Goal: Task Accomplishment & Management: Manage account settings

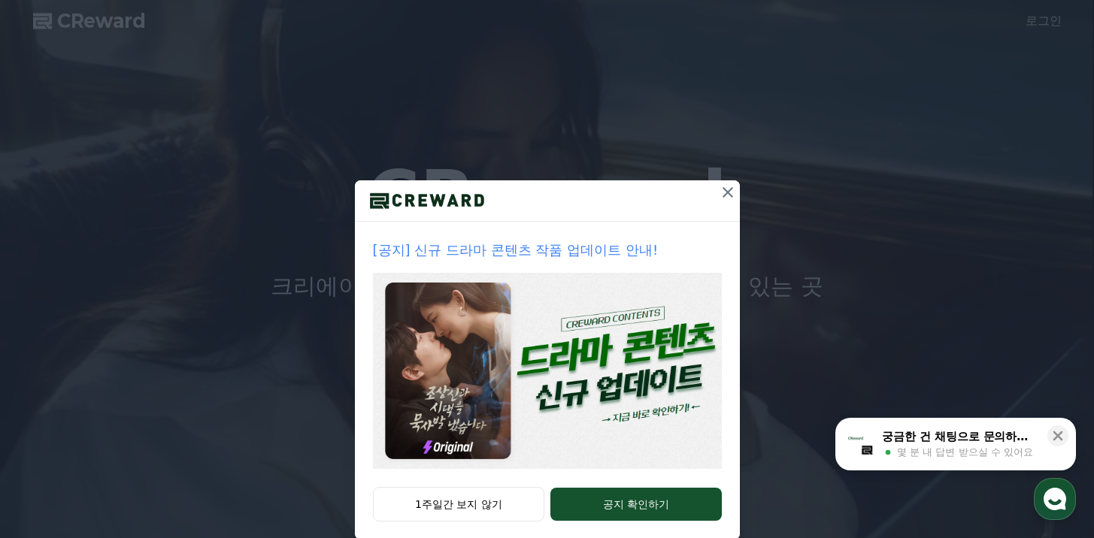
click at [724, 185] on icon at bounding box center [728, 192] width 18 height 18
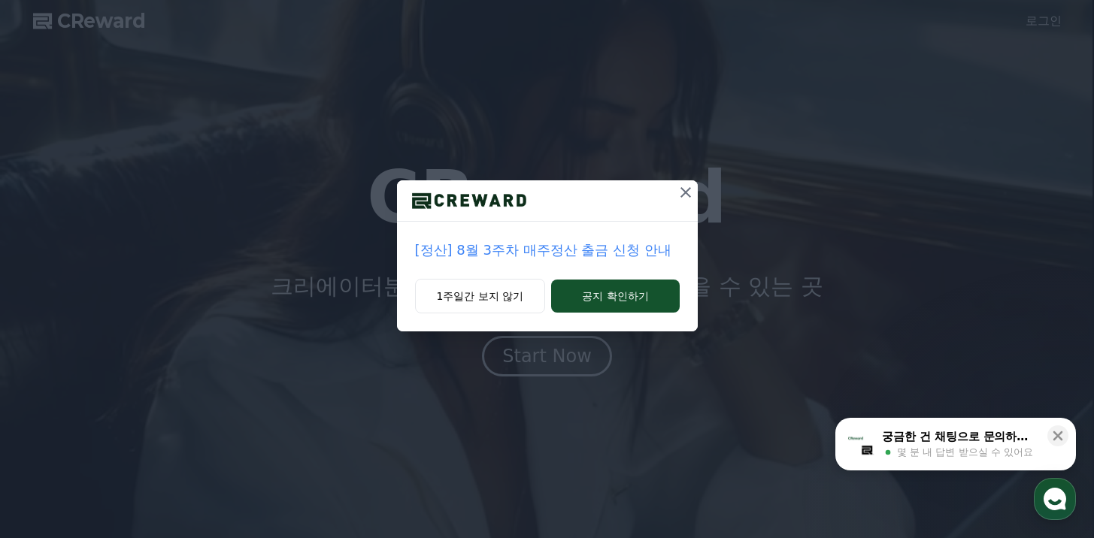
click at [689, 193] on icon at bounding box center [686, 192] width 18 height 18
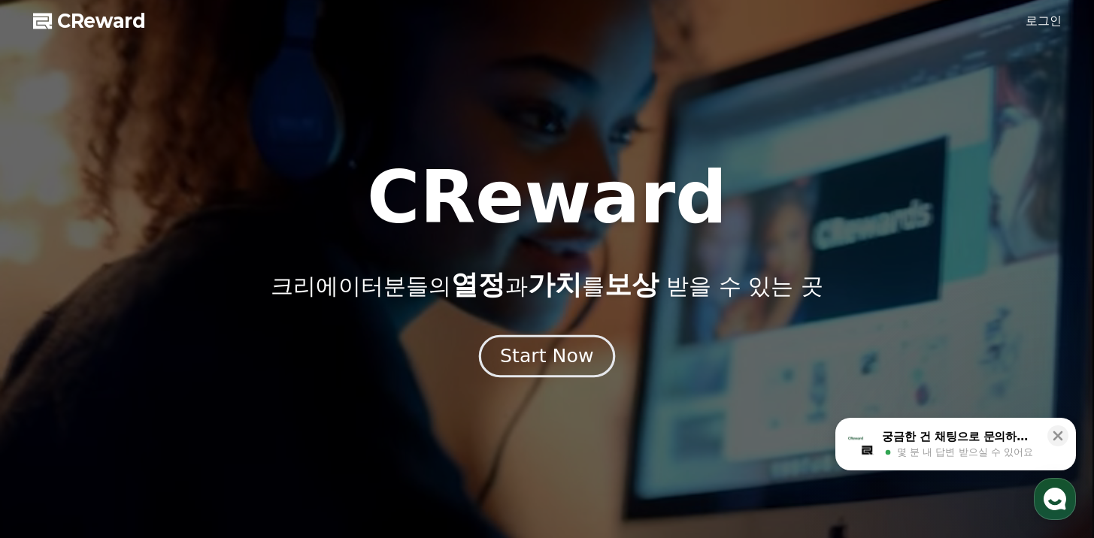
click at [579, 362] on div "Start Now" at bounding box center [546, 357] width 93 height 26
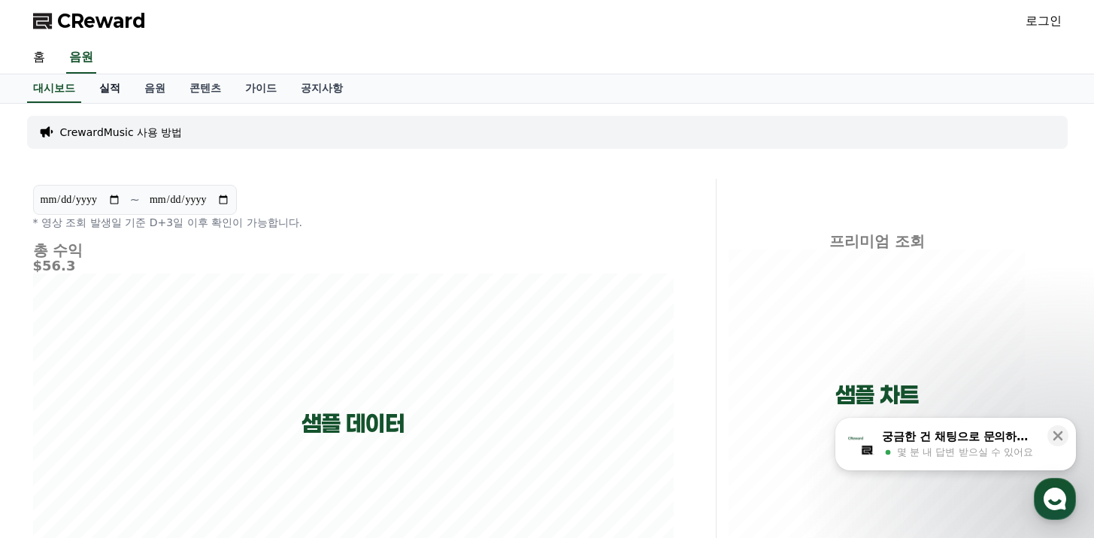
click at [108, 96] on link "실적" at bounding box center [109, 88] width 45 height 29
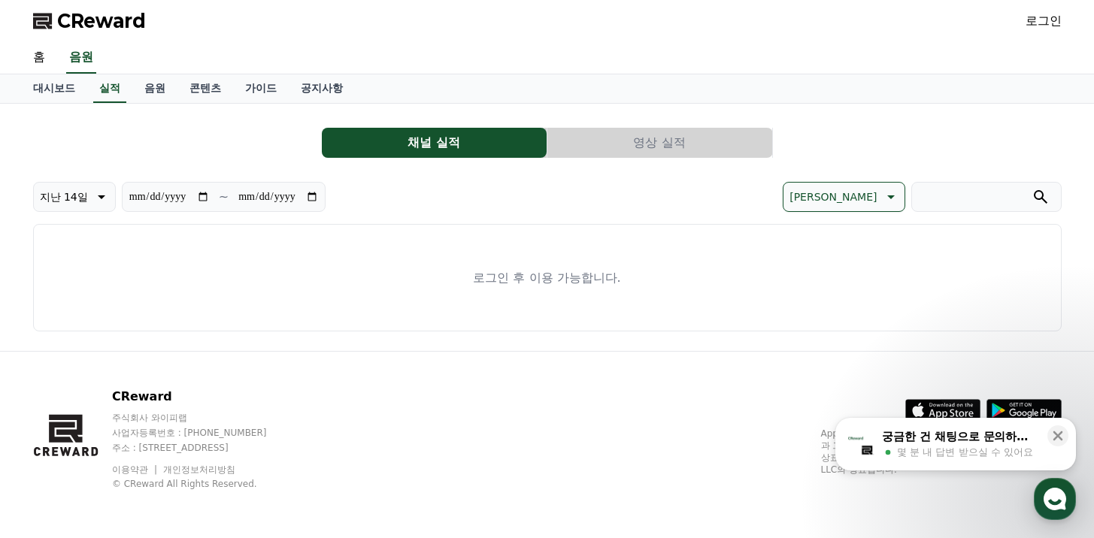
click at [83, 90] on div "대시보드 실적 음원 콘텐츠 가이드 공지사항" at bounding box center [547, 88] width 1053 height 29
click at [74, 90] on link "대시보드" at bounding box center [54, 88] width 66 height 29
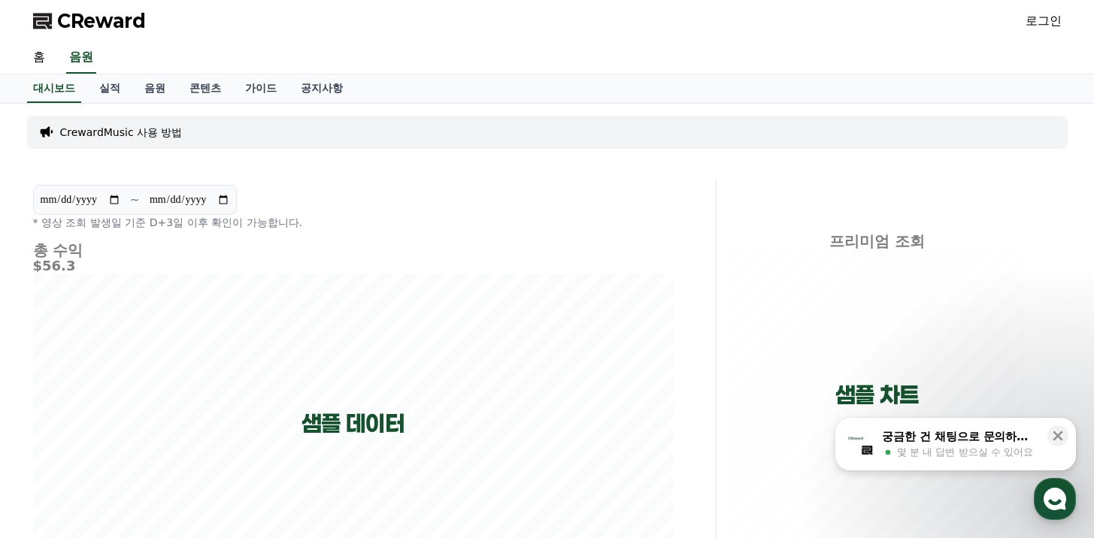
click at [123, 131] on p "CrewardMusic 사용 방법" at bounding box center [121, 132] width 123 height 15
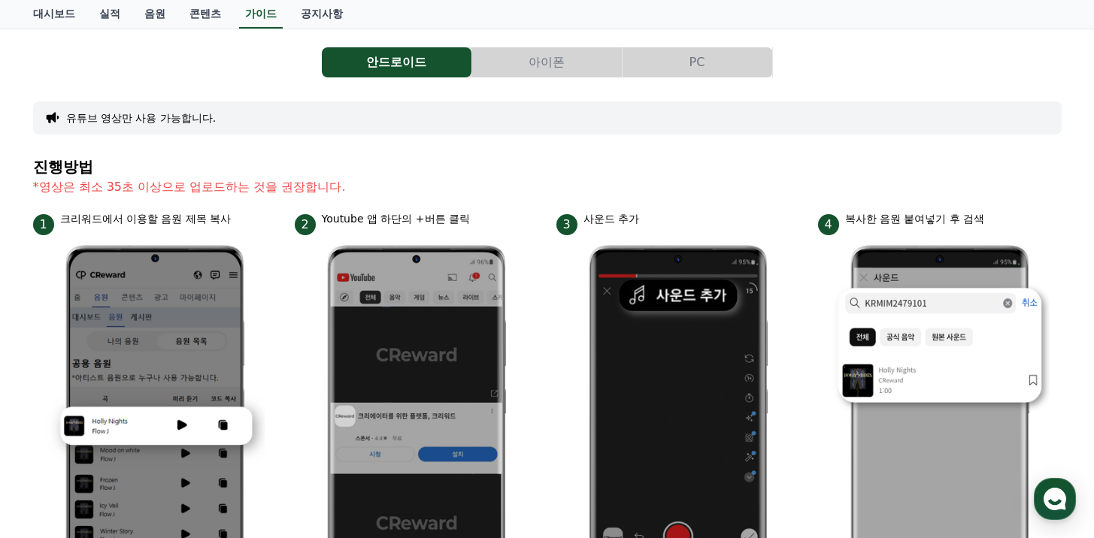
scroll to position [99, 0]
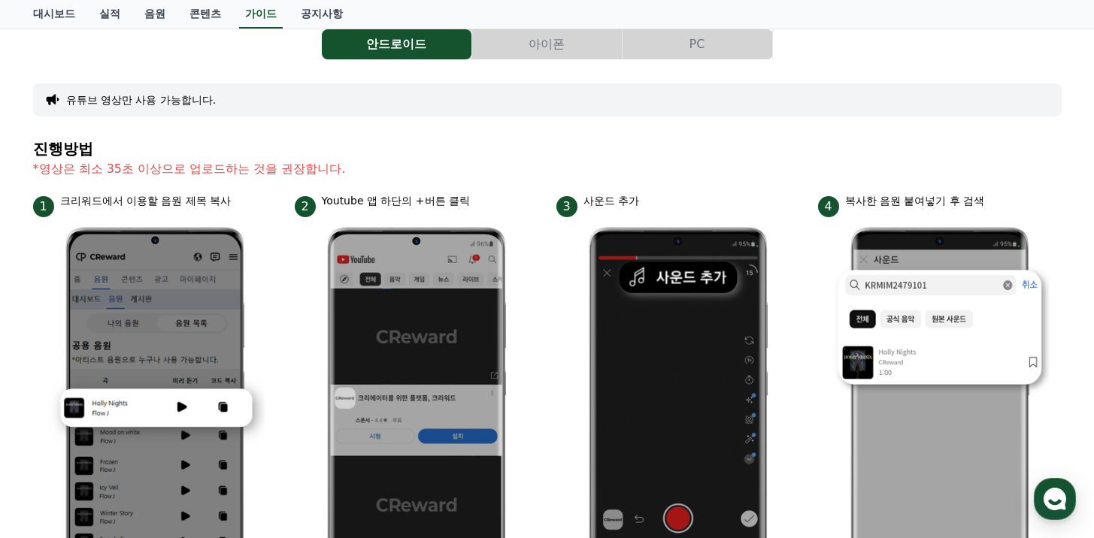
click at [541, 38] on button "아이폰" at bounding box center [547, 44] width 150 height 30
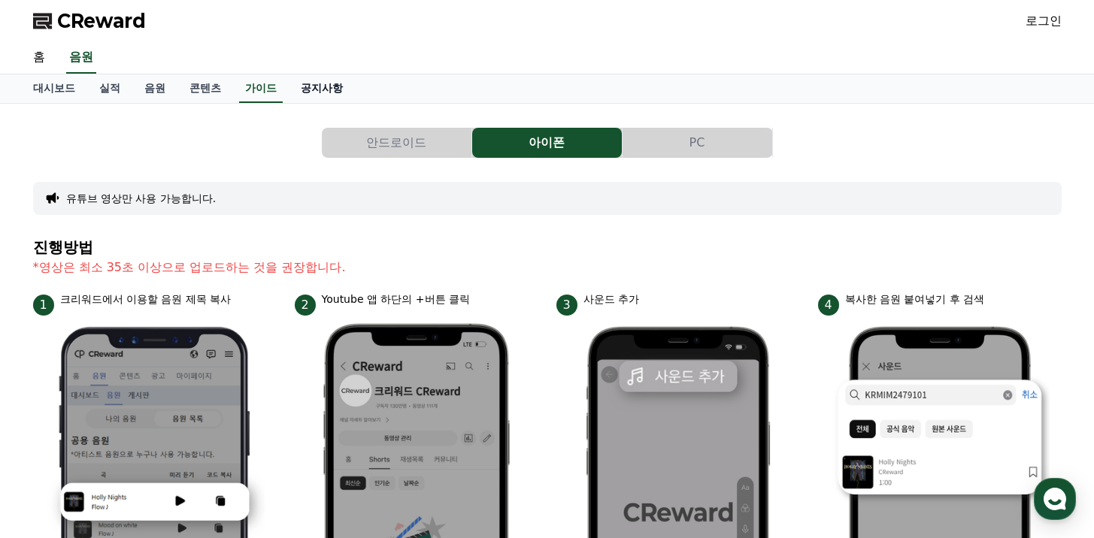
click at [294, 83] on link "공지사항" at bounding box center [322, 88] width 66 height 29
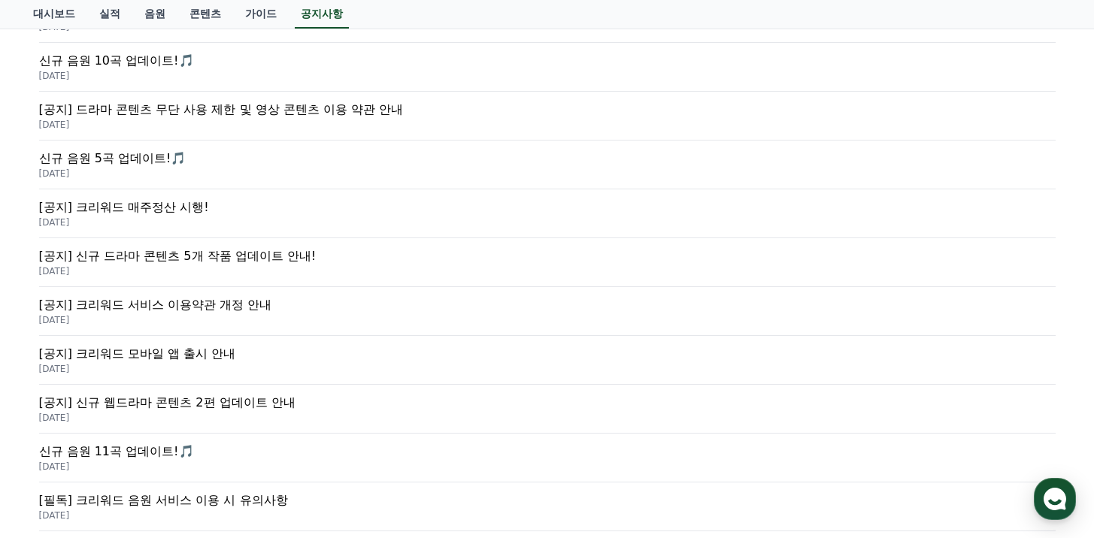
scroll to position [422, 0]
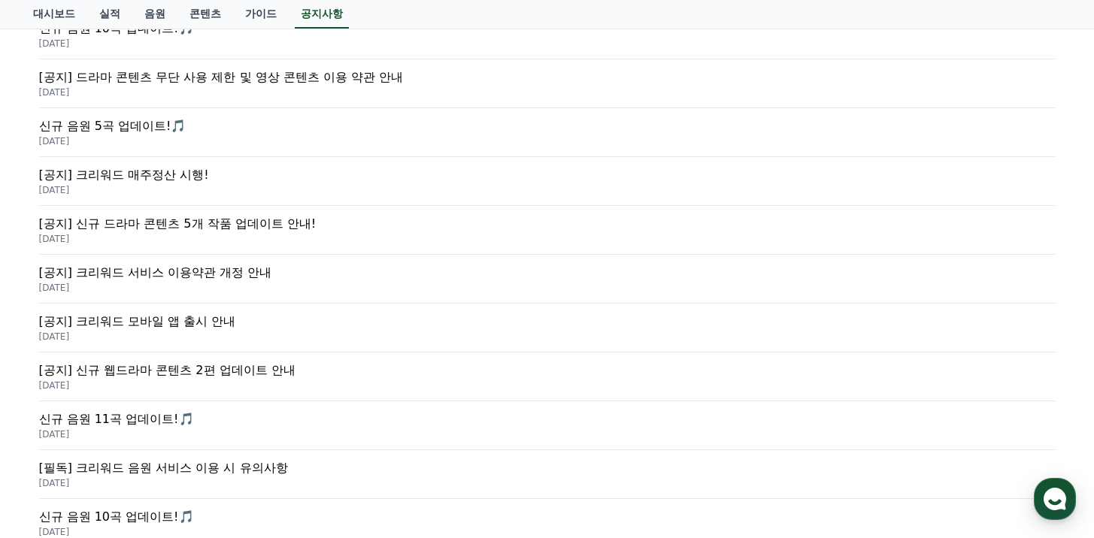
click at [276, 462] on p "[필독] 크리워드 음원 서비스 이용 시 유의사항" at bounding box center [547, 468] width 1017 height 18
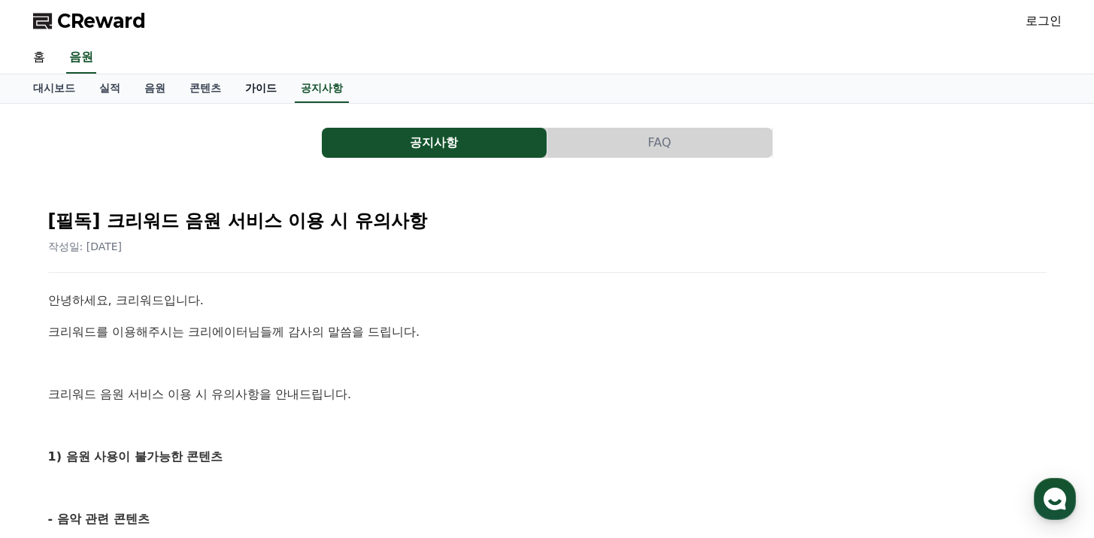
click at [239, 89] on link "가이드" at bounding box center [261, 88] width 56 height 29
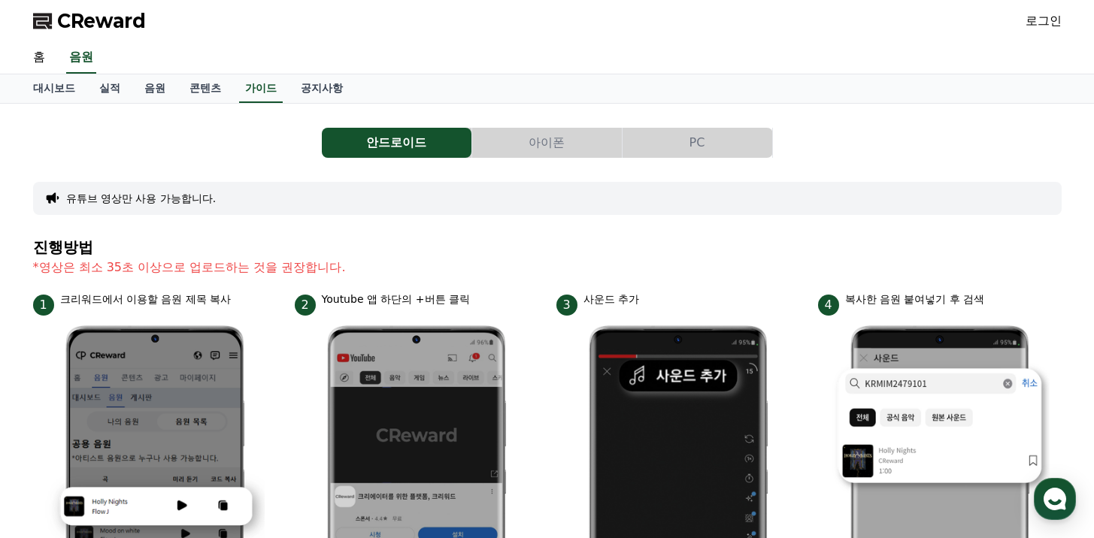
click at [533, 141] on button "아이폰" at bounding box center [547, 143] width 150 height 30
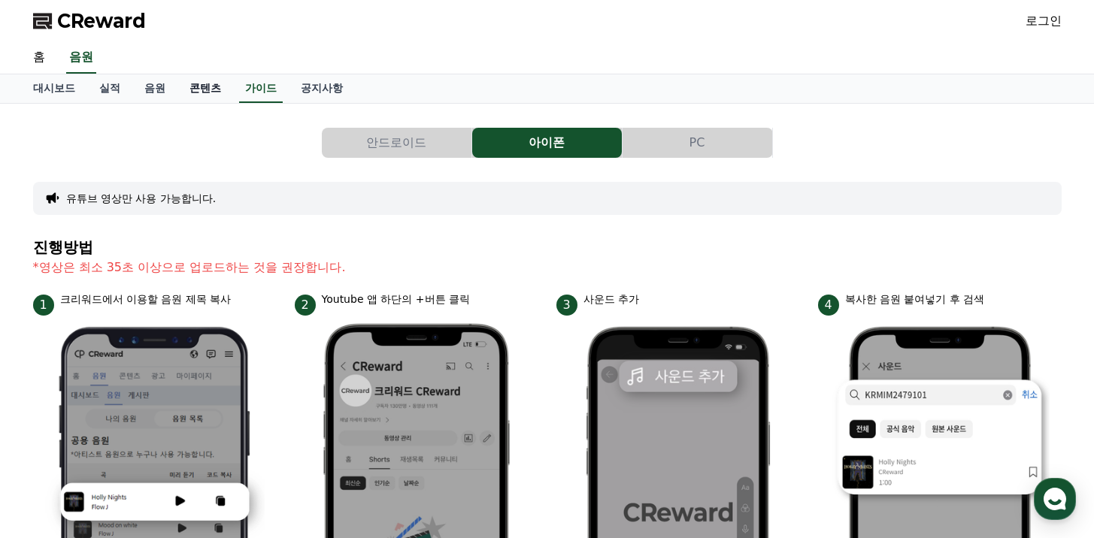
click at [181, 92] on link "콘텐츠" at bounding box center [205, 88] width 56 height 29
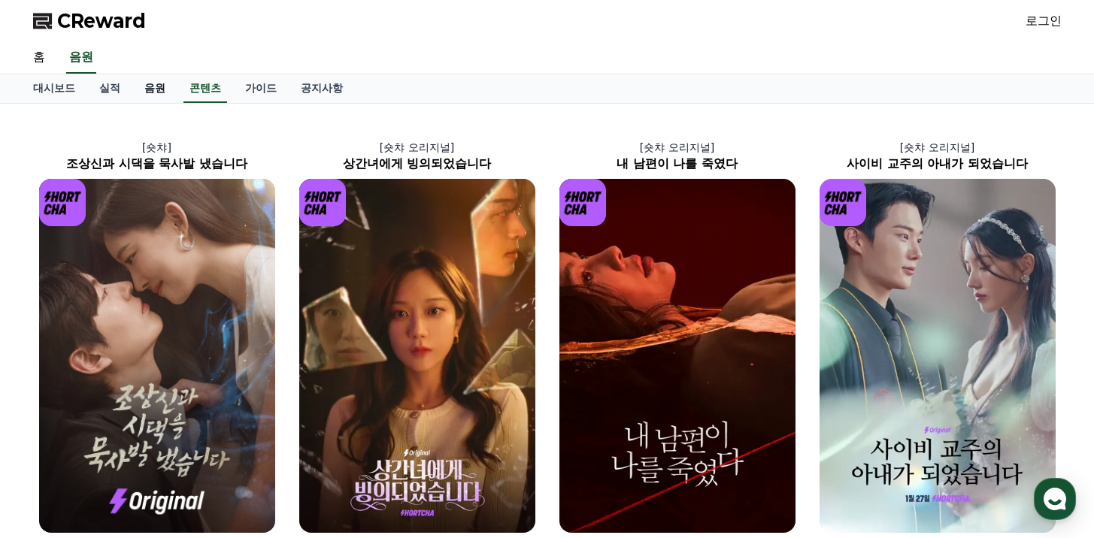
click at [144, 87] on link "음원" at bounding box center [154, 88] width 45 height 29
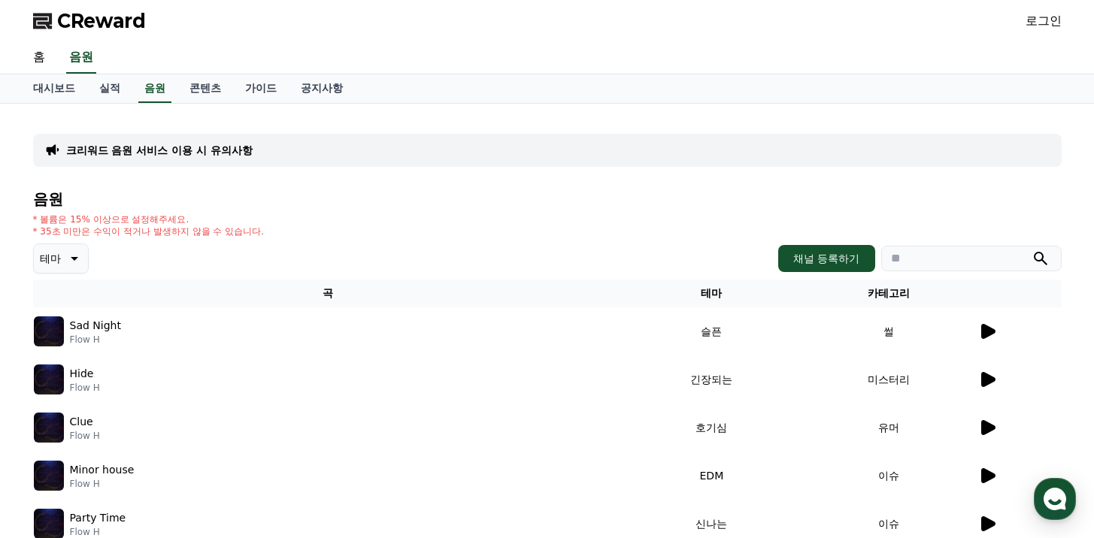
click at [148, 152] on p "크리워드 음원 서비스 이용 시 유의사항" at bounding box center [159, 150] width 186 height 15
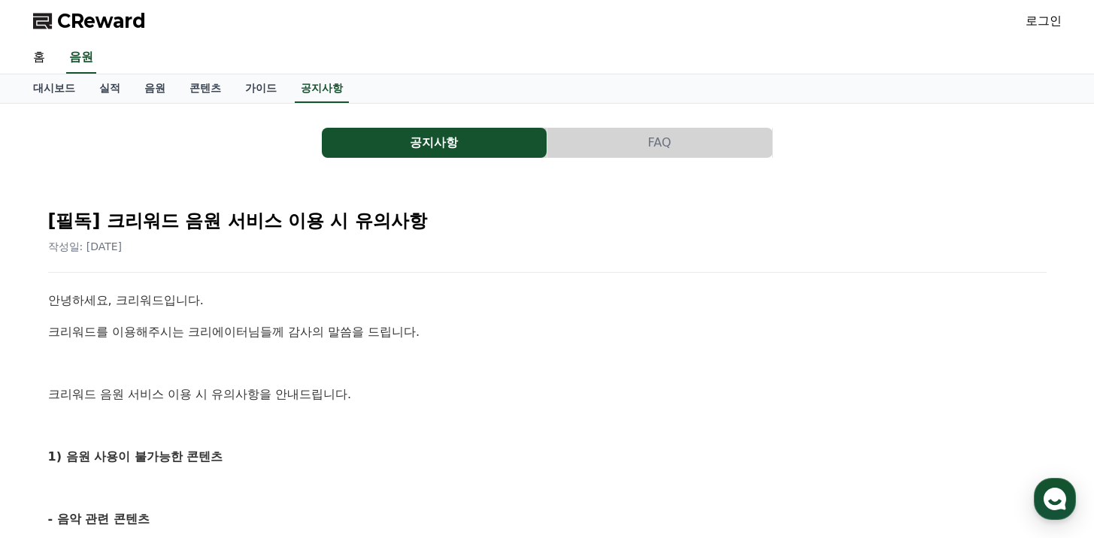
click at [1038, 29] on link "로그인" at bounding box center [1044, 21] width 36 height 18
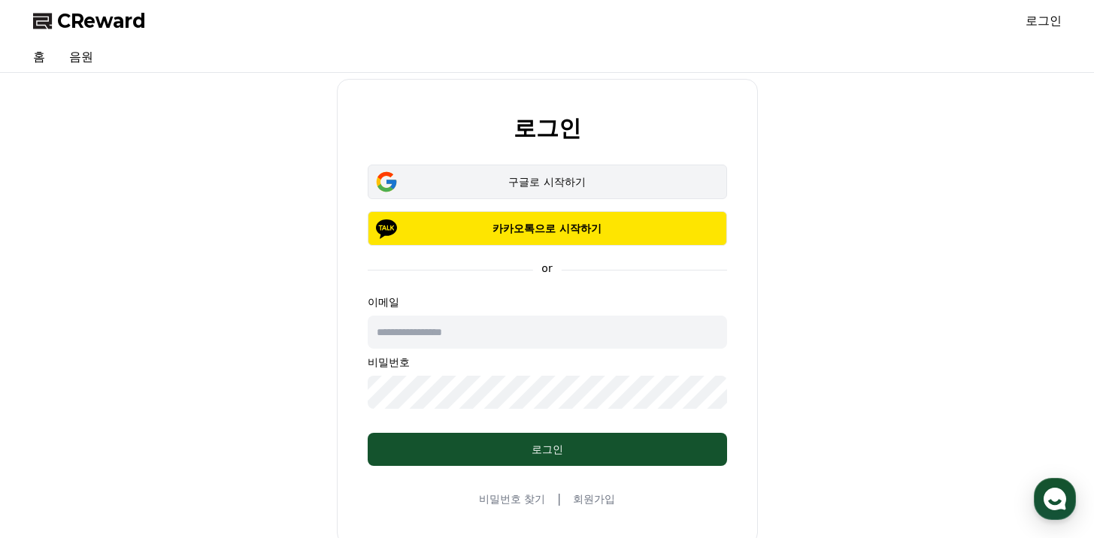
click at [553, 174] on div "구글로 시작하기" at bounding box center [548, 181] width 316 height 15
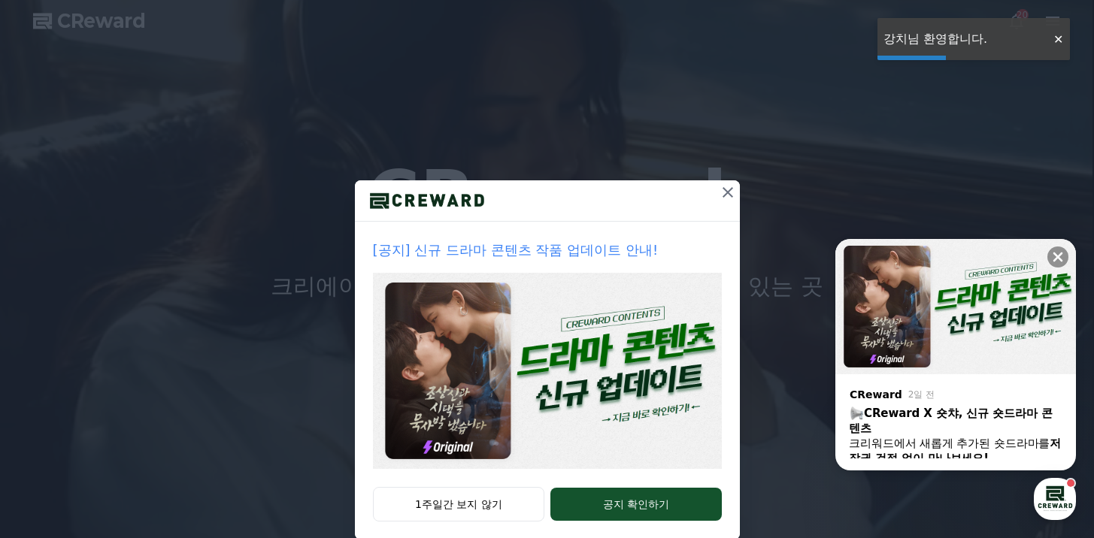
click at [926, 41] on div "[공지] 신규 드라마 콘텐츠 작품 업데이트 안내! 1주일간 보지 않기 공지 확인하기" at bounding box center [547, 282] width 1094 height 564
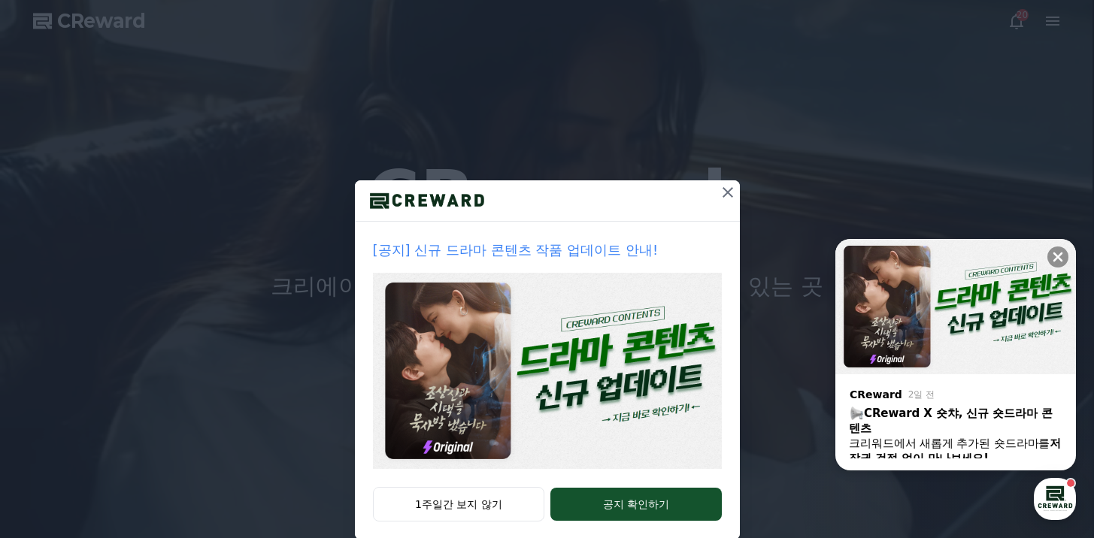
click at [1048, 20] on div "[공지] 신규 드라마 콘텐츠 작품 업데이트 안내! 1주일간 보지 않기 공지 확인하기" at bounding box center [547, 282] width 1094 height 564
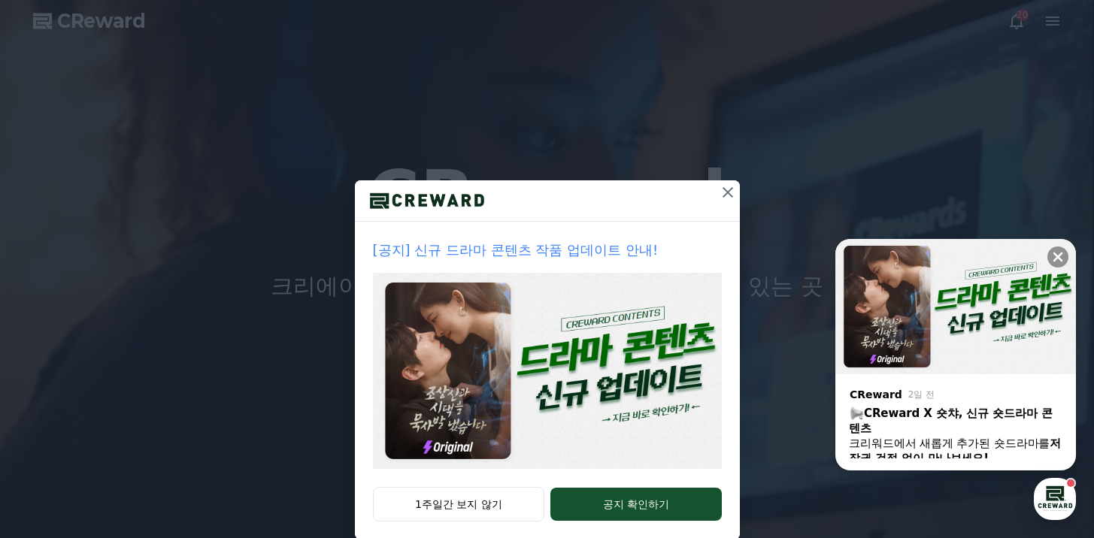
click at [719, 197] on icon at bounding box center [728, 192] width 18 height 18
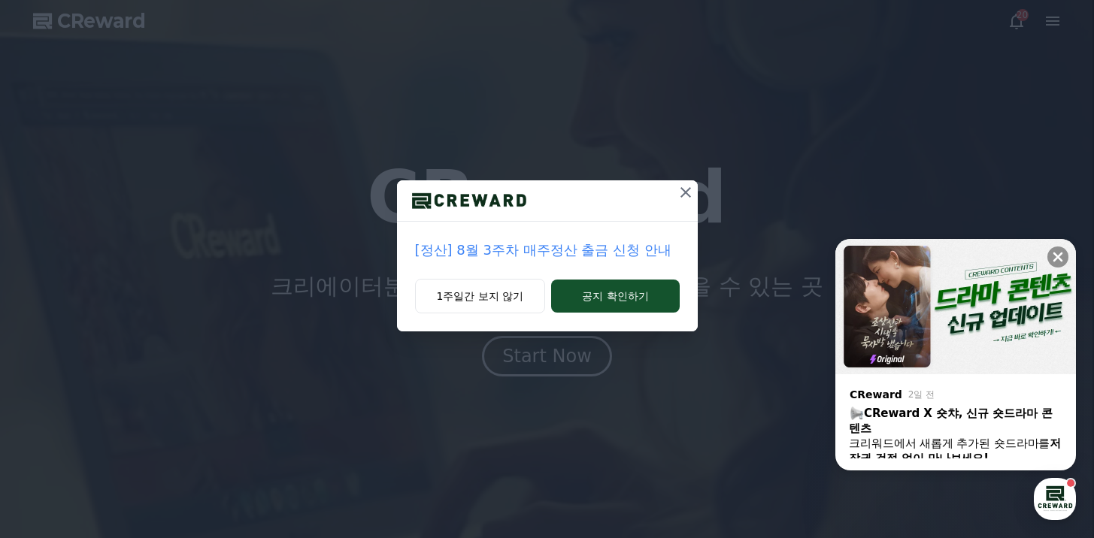
click at [681, 196] on icon at bounding box center [686, 192] width 11 height 11
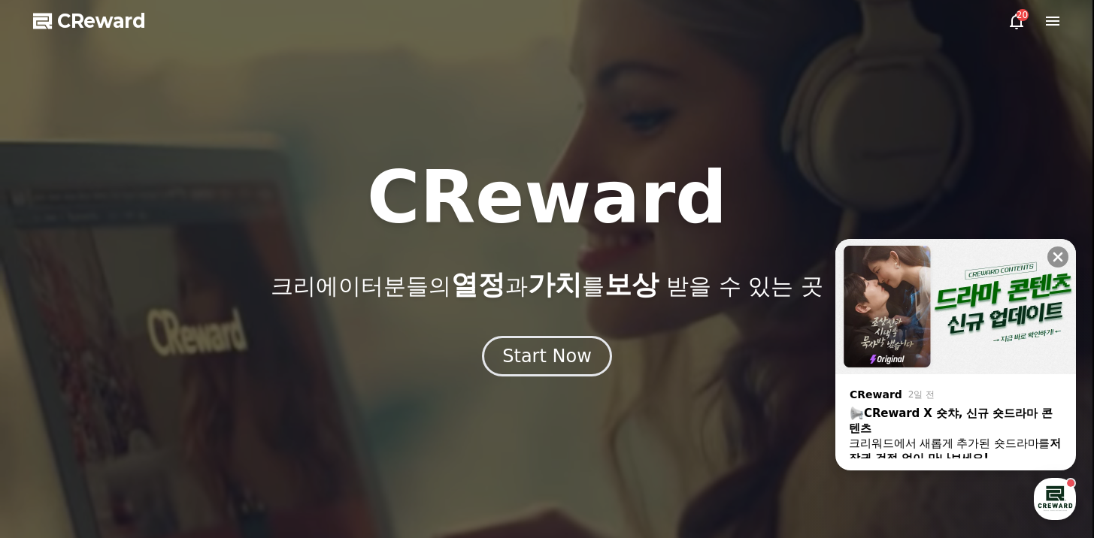
click at [1018, 25] on icon at bounding box center [1017, 21] width 18 height 18
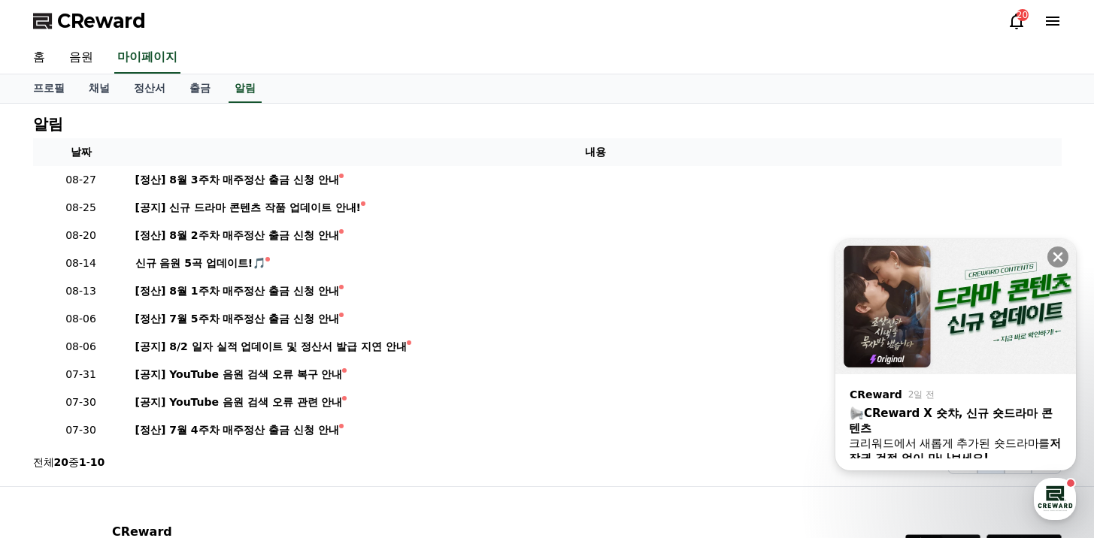
click at [1054, 28] on icon at bounding box center [1053, 21] width 18 height 18
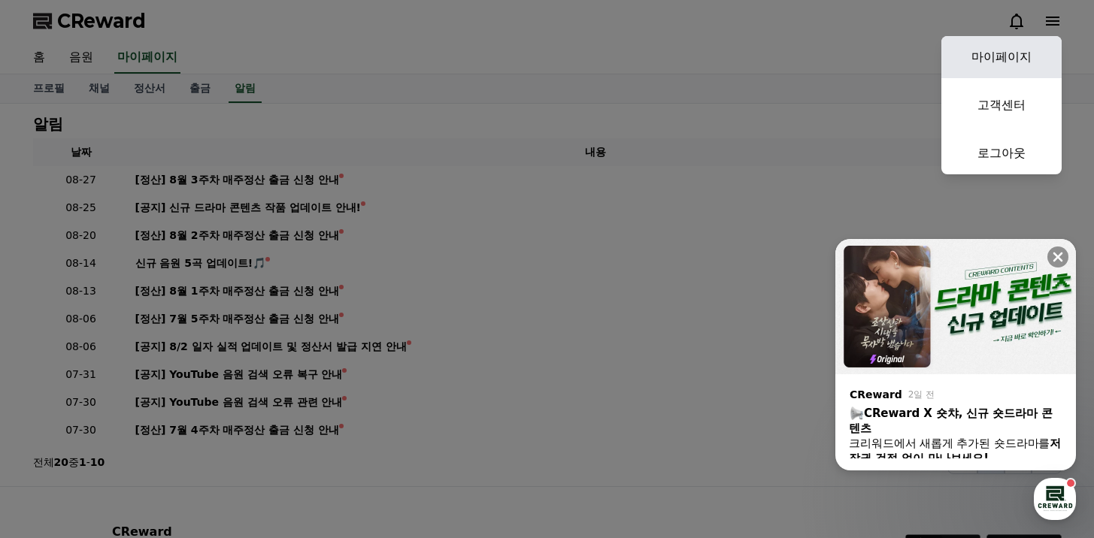
click at [999, 63] on link "마이페이지" at bounding box center [1001, 57] width 120 height 42
select select "**********"
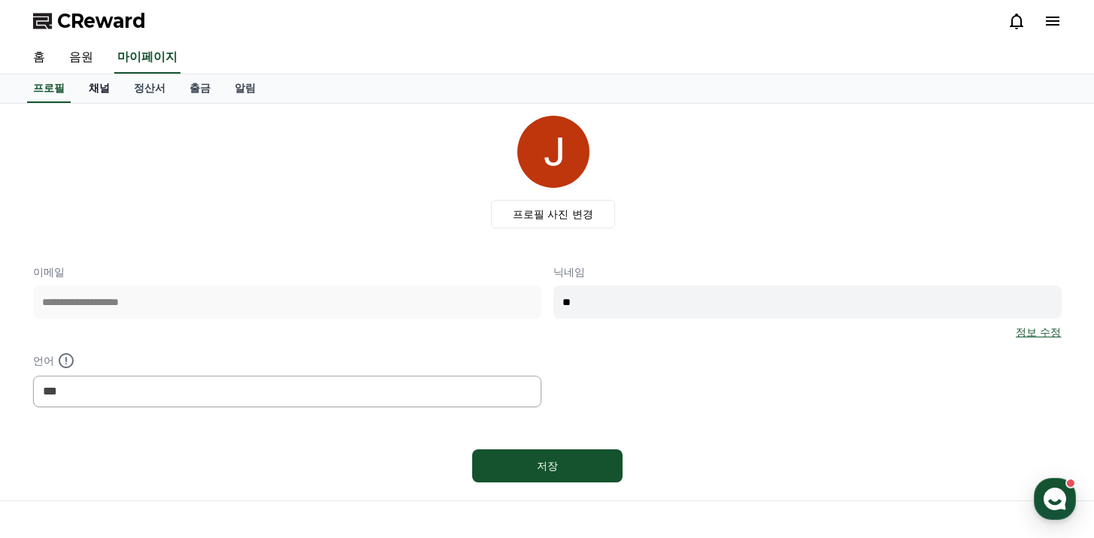
click at [99, 89] on link "채널" at bounding box center [99, 88] width 45 height 29
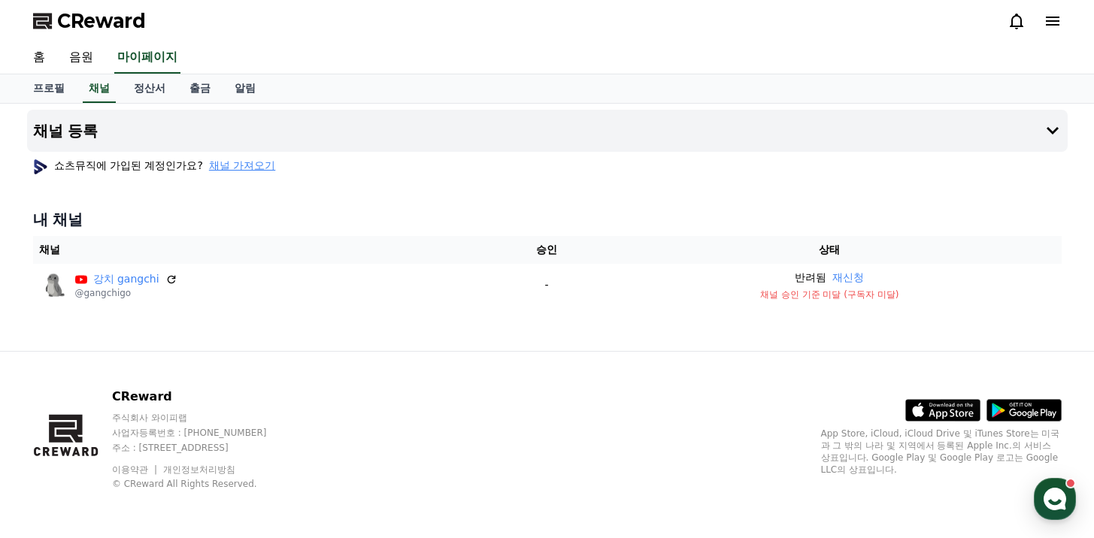
click at [209, 165] on span "채널 가져오기" at bounding box center [242, 165] width 66 height 15
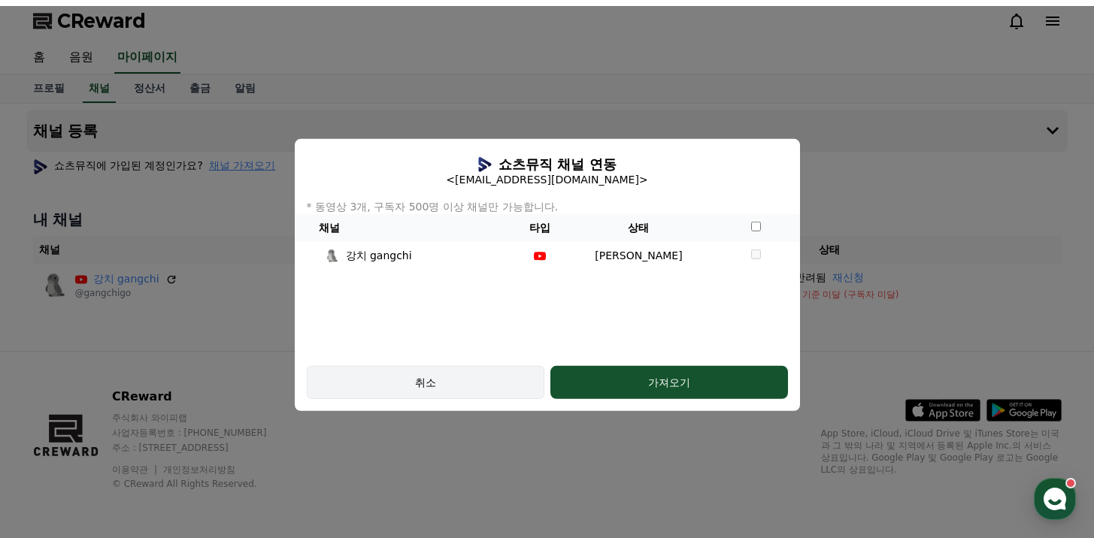
click at [510, 394] on button "취소" at bounding box center [426, 382] width 238 height 33
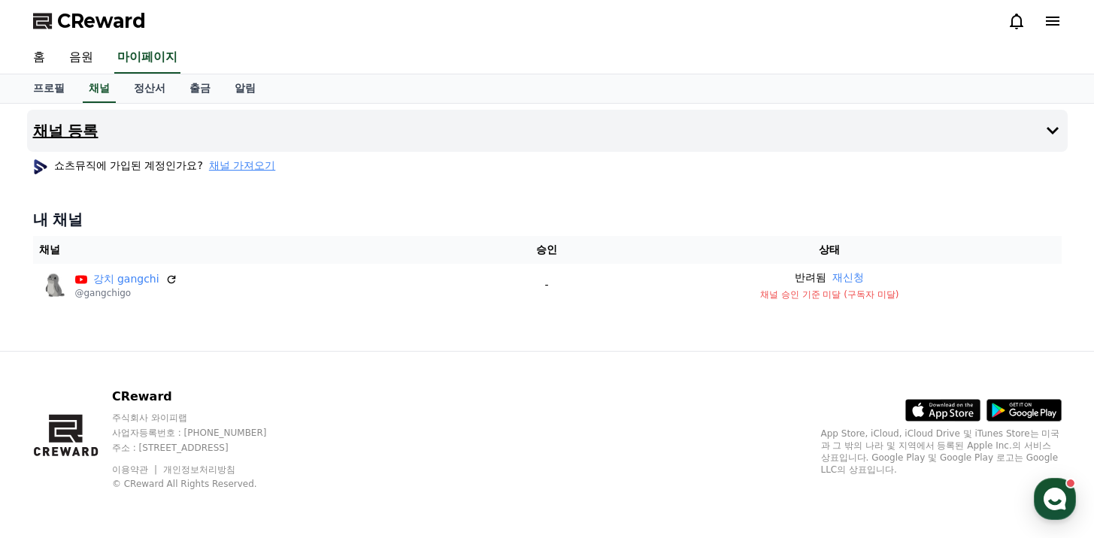
click at [327, 140] on button "채널 등록" at bounding box center [547, 131] width 1041 height 42
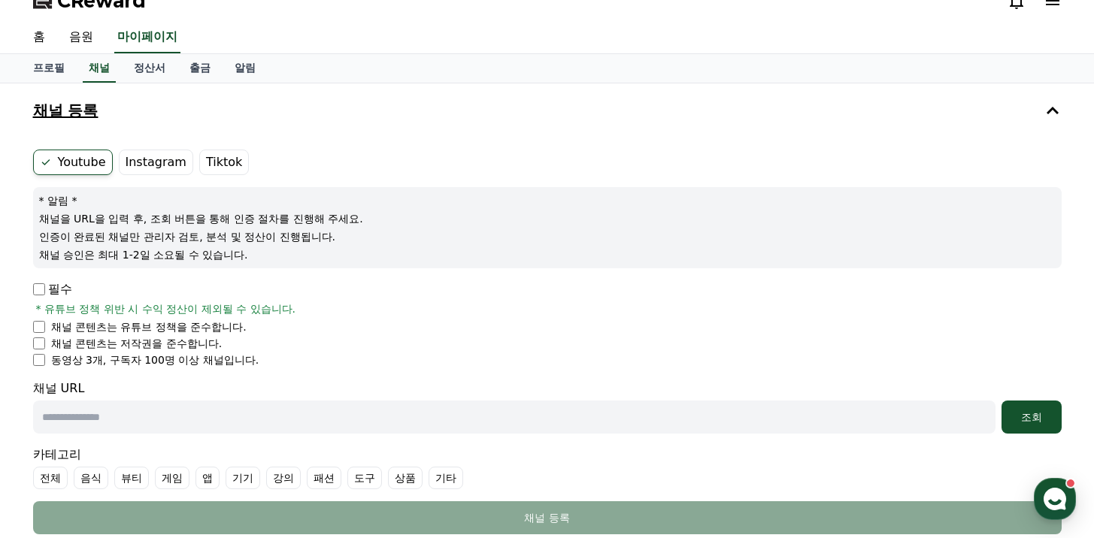
scroll to position [20, 0]
